Goal: Task Accomplishment & Management: Complete application form

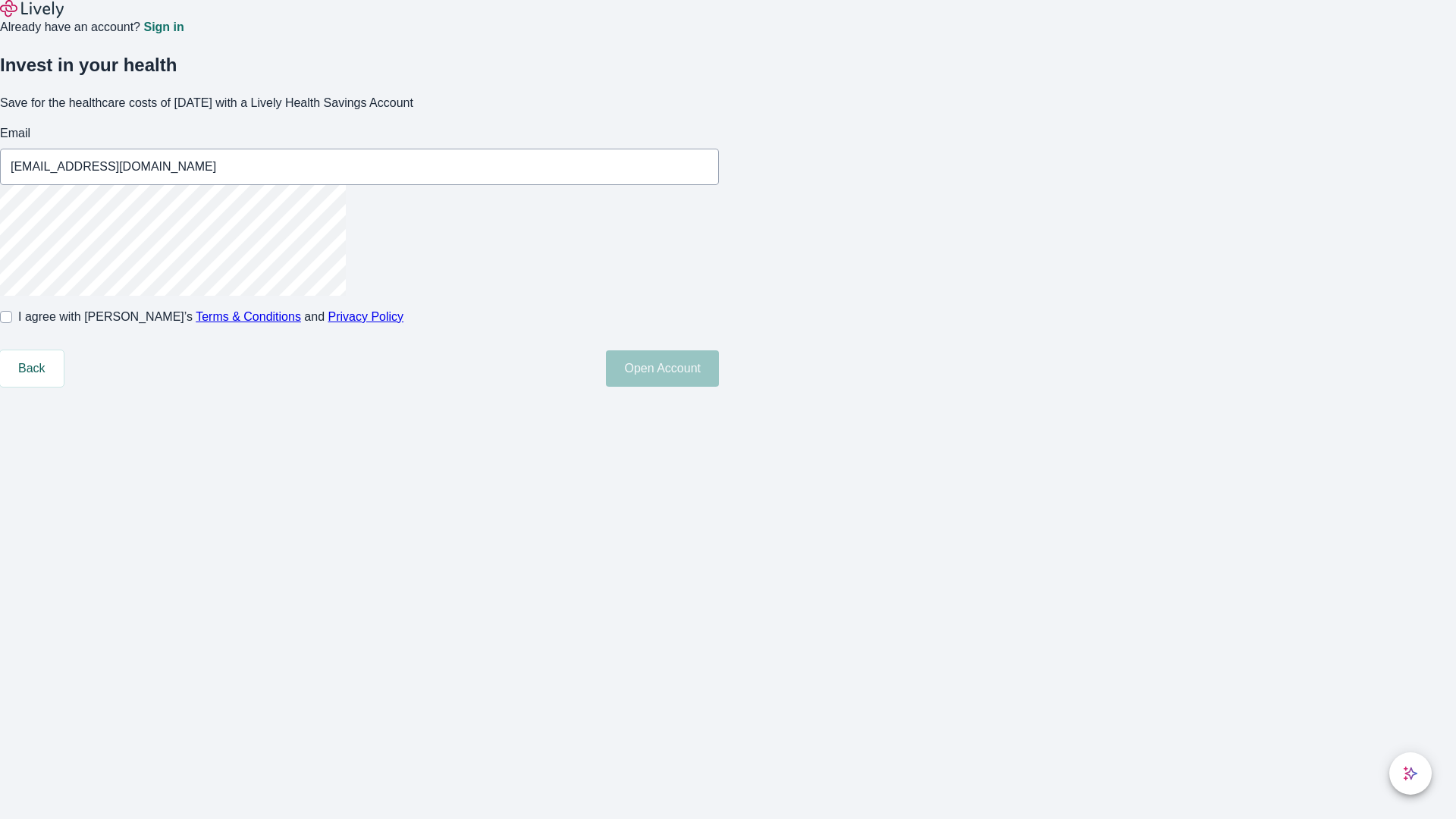
click at [12, 323] on input "I agree with Lively’s Terms & Conditions and Privacy Policy" at bounding box center [6, 317] width 12 height 12
checkbox input "true"
click at [719, 387] on button "Open Account" at bounding box center [662, 369] width 113 height 36
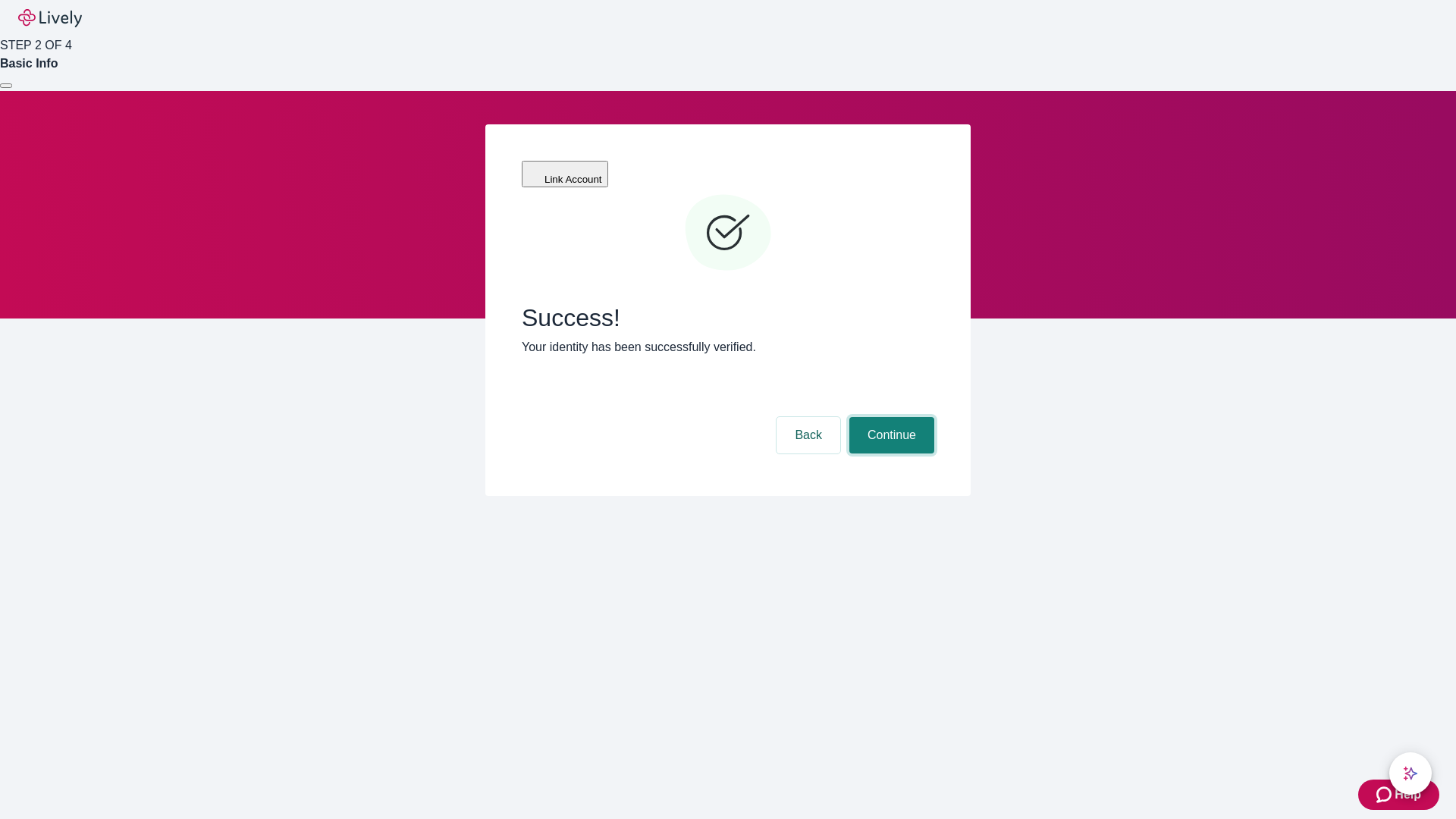
click at [889, 417] on button "Continue" at bounding box center [892, 435] width 85 height 36
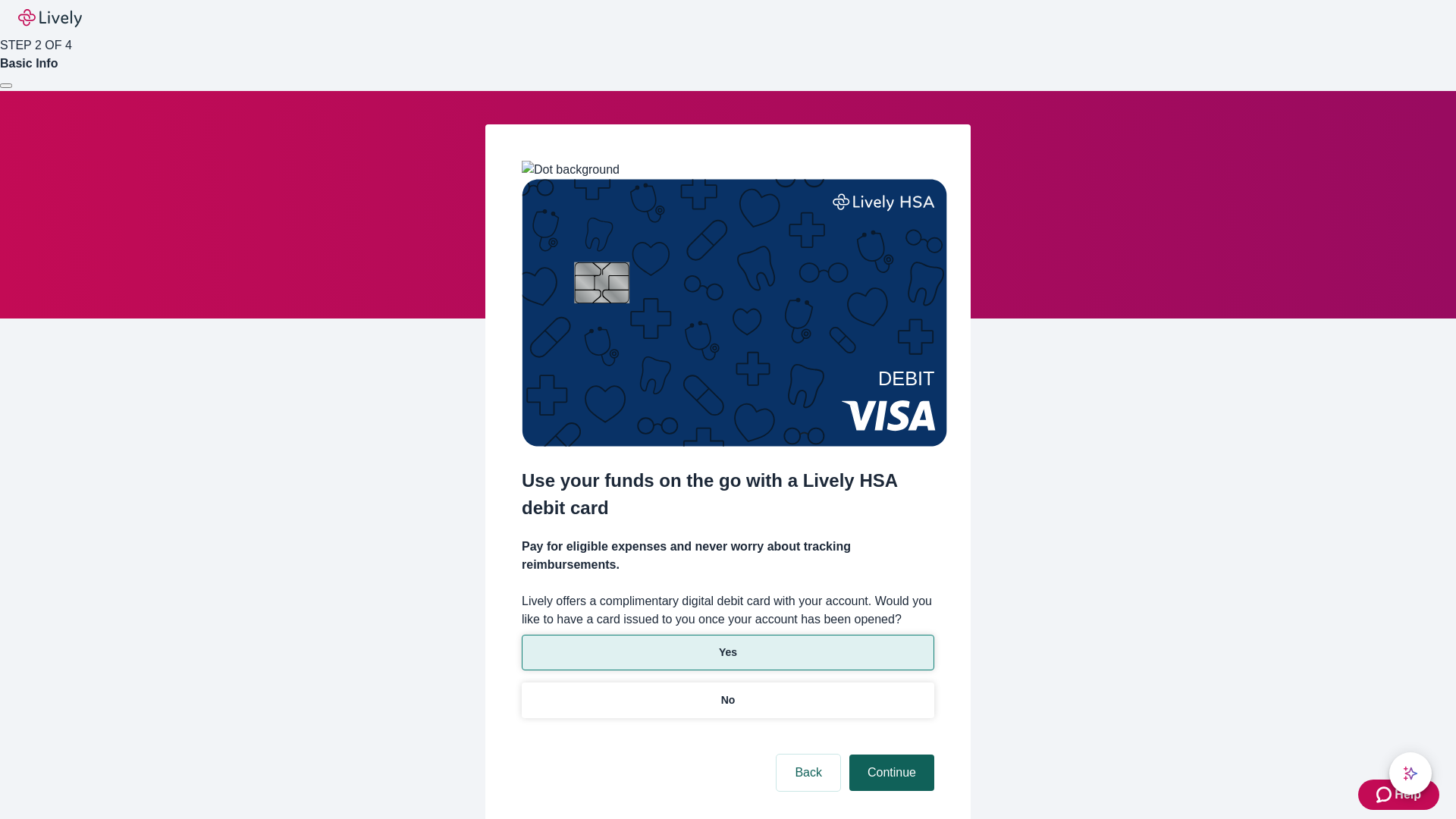
click at [727, 692] on p "No" at bounding box center [728, 700] width 14 height 16
click at [889, 754] on button "Continue" at bounding box center [892, 772] width 85 height 36
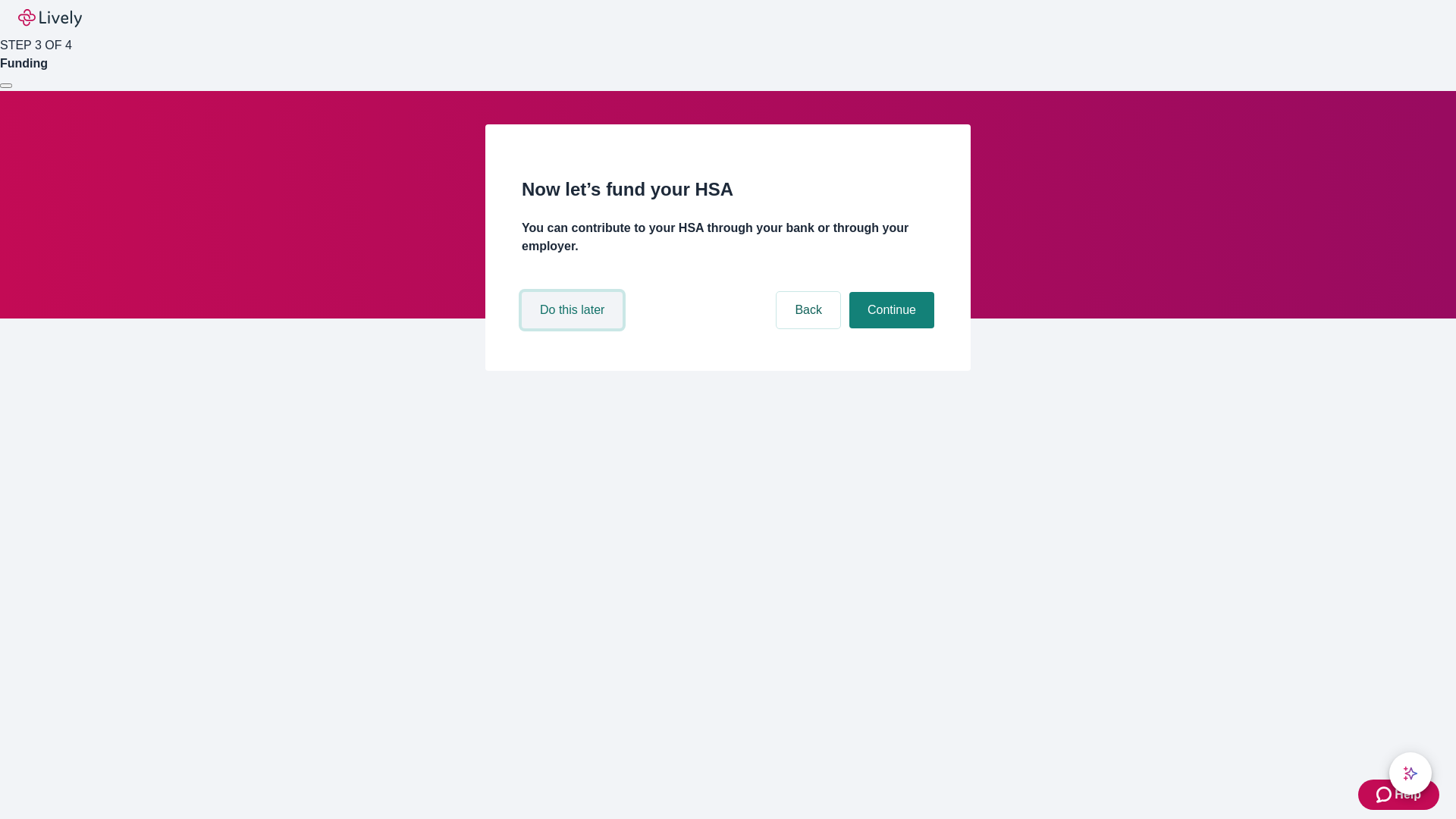
click at [574, 328] on button "Do this later" at bounding box center [572, 310] width 100 height 36
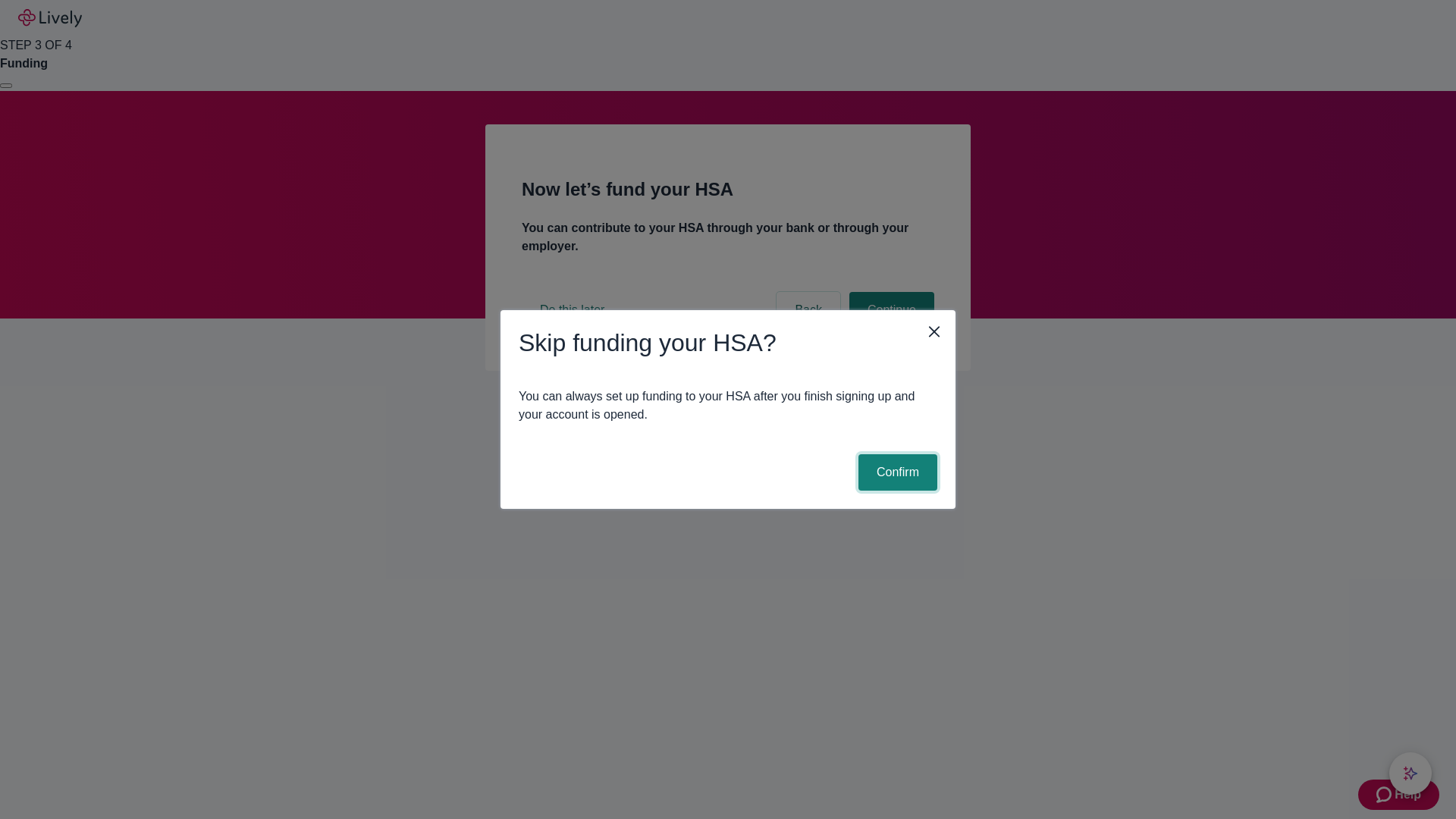
click at [896, 472] on button "Confirm" at bounding box center [898, 472] width 79 height 36
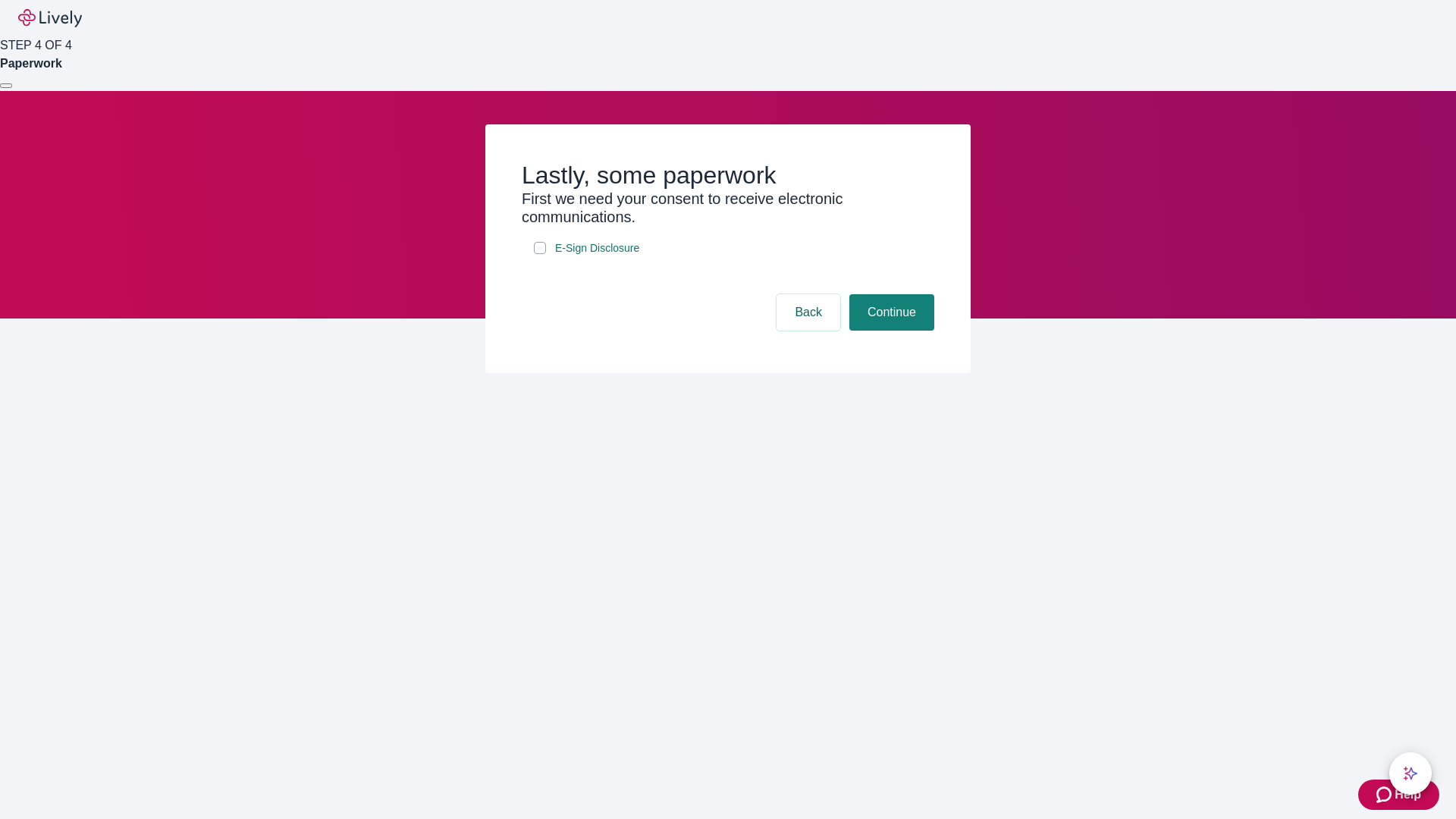
click at [540, 254] on input "E-Sign Disclosure" at bounding box center [539, 248] width 12 height 12
checkbox input "true"
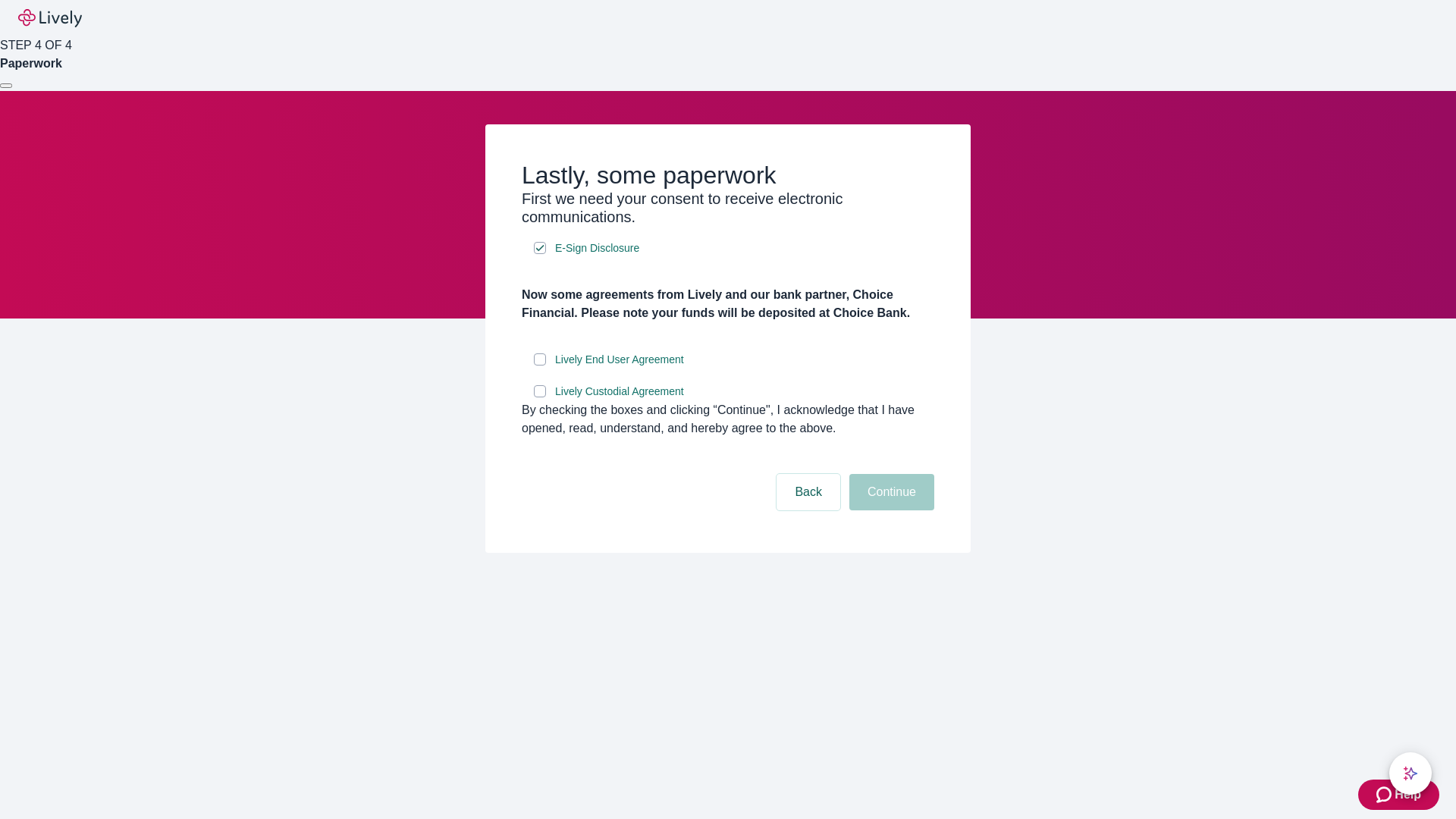
click at [540, 365] on input "Lively End User Agreement" at bounding box center [539, 359] width 12 height 12
checkbox input "true"
click at [540, 398] on input "Lively Custodial Agreement" at bounding box center [539, 391] width 12 height 12
checkbox input "true"
click at [889, 510] on button "Continue" at bounding box center [892, 492] width 85 height 36
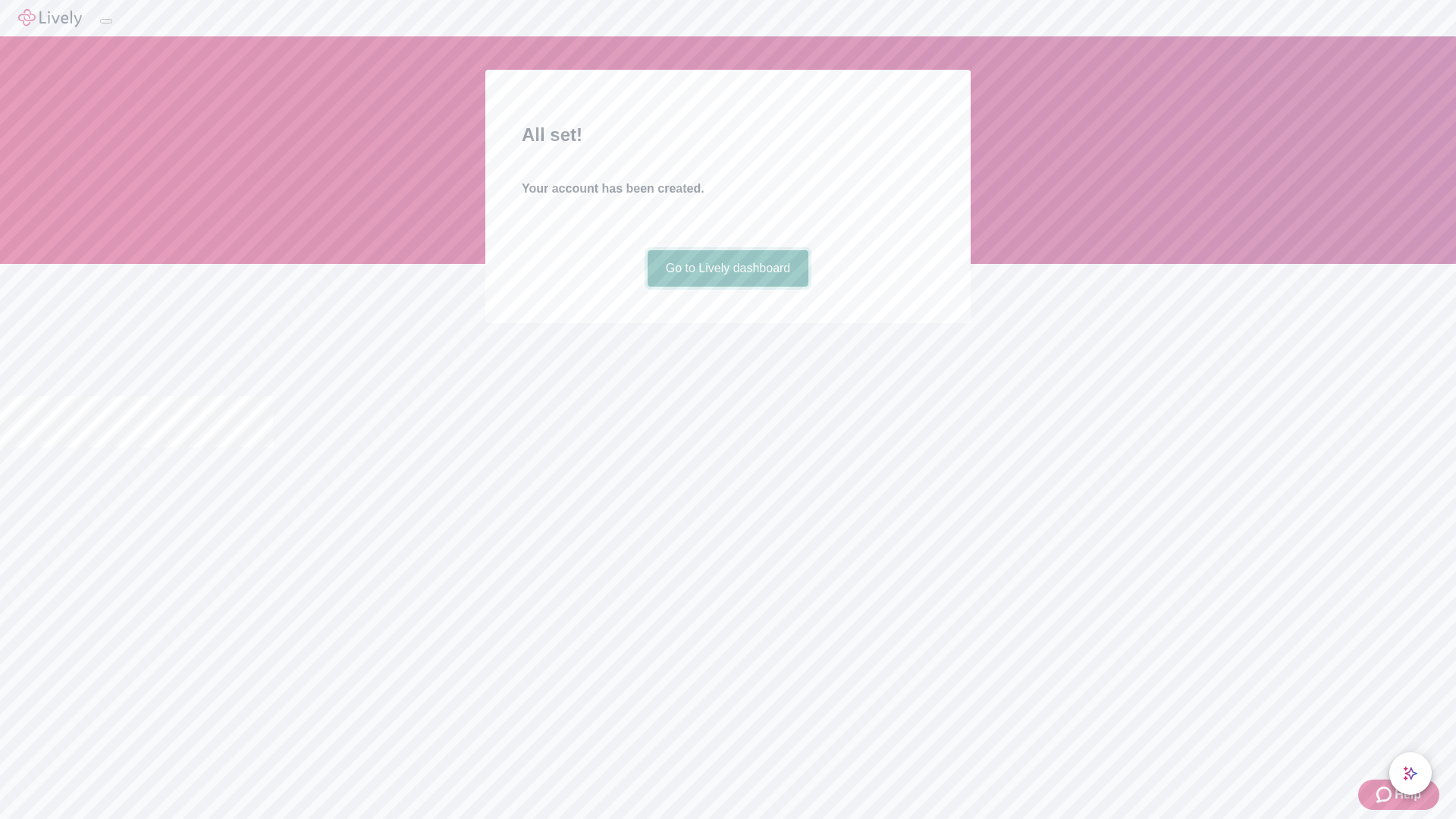
click at [727, 286] on link "Go to Lively dashboard" at bounding box center [729, 268] width 161 height 36
